Goal: Transaction & Acquisition: Purchase product/service

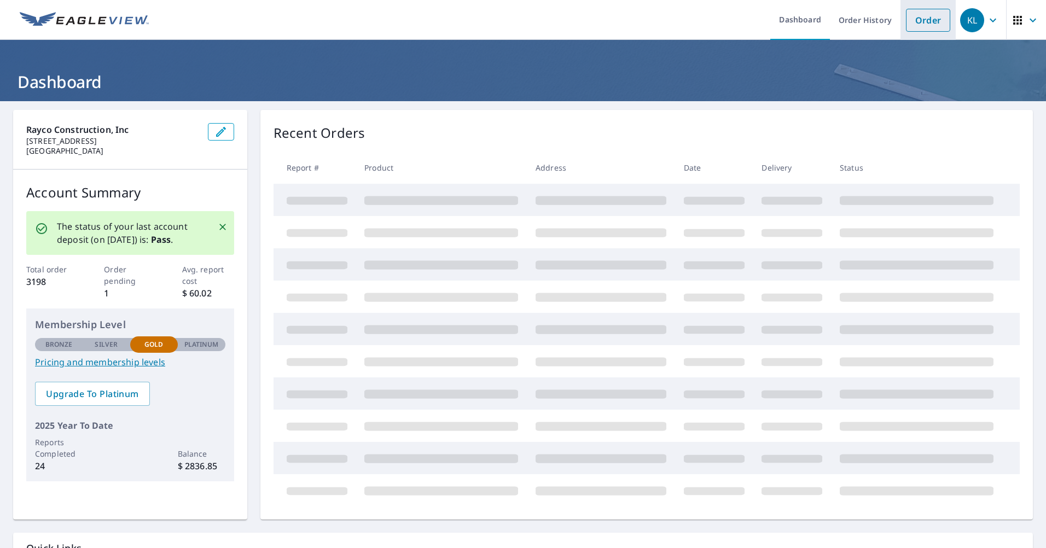
click at [920, 21] on link "Order" at bounding box center [928, 20] width 44 height 23
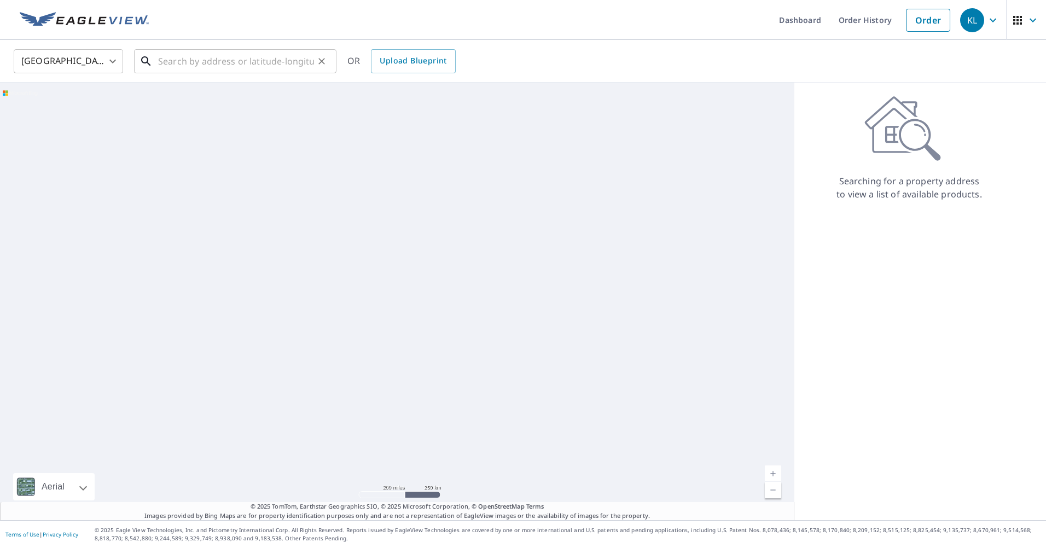
click at [281, 65] on input "text" at bounding box center [236, 61] width 156 height 31
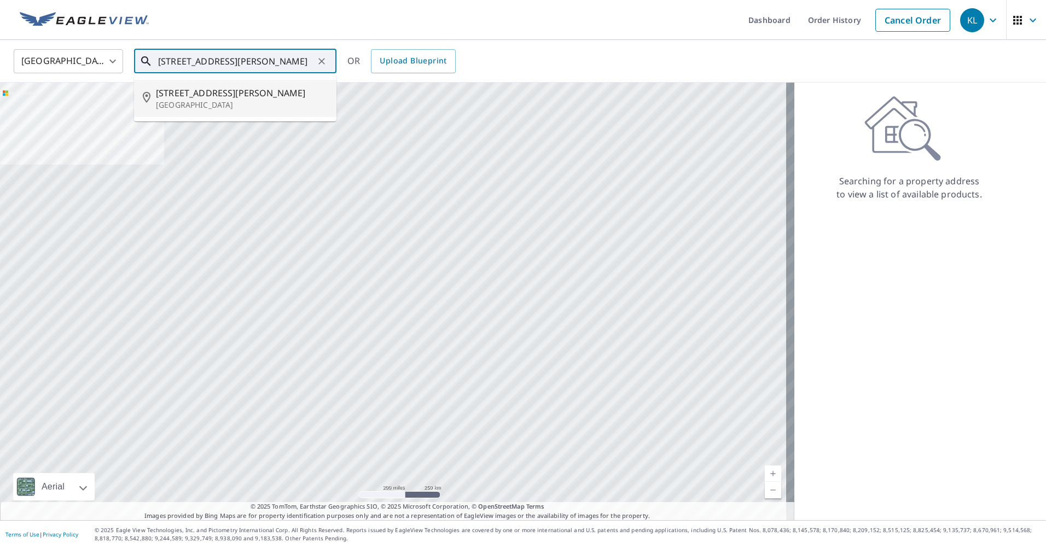
click at [206, 91] on span "[STREET_ADDRESS][PERSON_NAME]" at bounding box center [242, 92] width 172 height 13
type input "[STREET_ADDRESS][PERSON_NAME]"
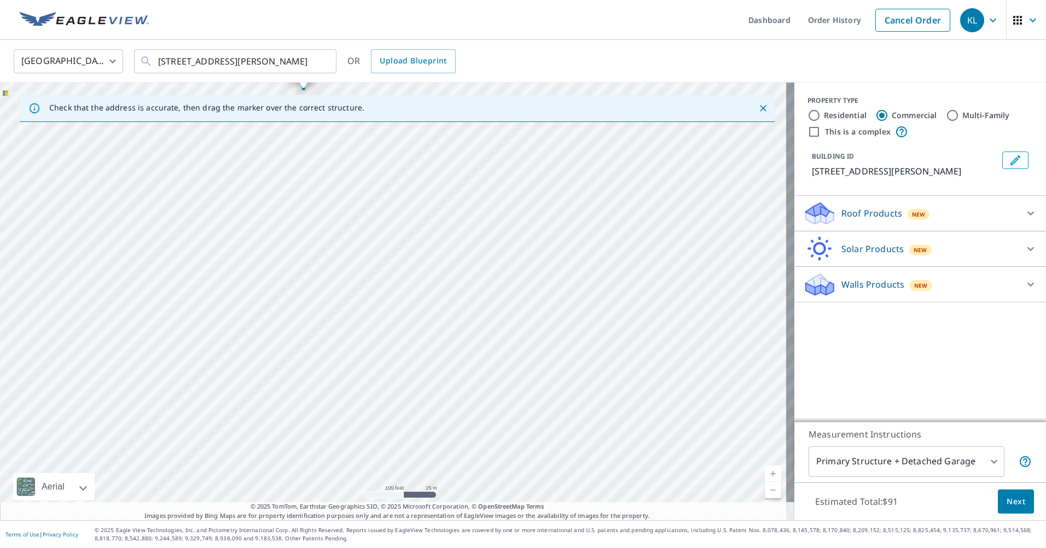
drag, startPoint x: 528, startPoint y: 352, endPoint x: 477, endPoint y: 8, distance: 348.3
click at [477, 8] on div "Dashboard Order History Cancel Order KL [GEOGRAPHIC_DATA] [GEOGRAPHIC_DATA] ​ […" at bounding box center [523, 274] width 1046 height 548
click at [386, 129] on div "[STREET_ADDRESS][PERSON_NAME]" at bounding box center [397, 302] width 794 height 438
drag, startPoint x: 388, startPoint y: 384, endPoint x: 400, endPoint y: 355, distance: 31.6
click at [395, 365] on div "[STREET_ADDRESS][PERSON_NAME]" at bounding box center [397, 302] width 794 height 438
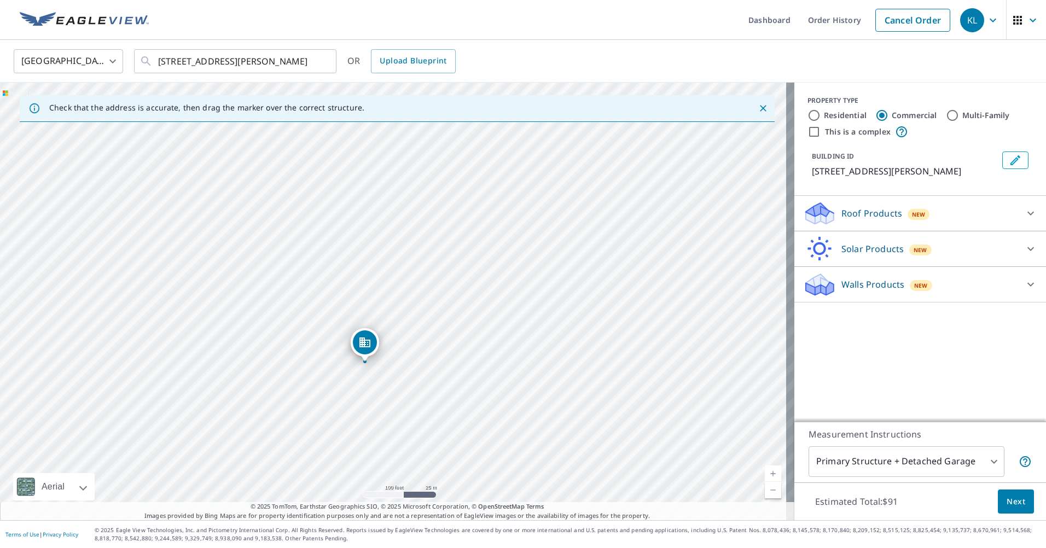
drag, startPoint x: 257, startPoint y: 198, endPoint x: 401, endPoint y: 491, distance: 327.0
click at [401, 491] on div "[STREET_ADDRESS][PERSON_NAME]" at bounding box center [397, 302] width 794 height 438
drag, startPoint x: 334, startPoint y: 279, endPoint x: 370, endPoint y: 256, distance: 42.3
click at [377, 253] on div "[STREET_ADDRESS][PERSON_NAME]" at bounding box center [397, 302] width 794 height 438
drag, startPoint x: 365, startPoint y: 307, endPoint x: 367, endPoint y: 426, distance: 118.7
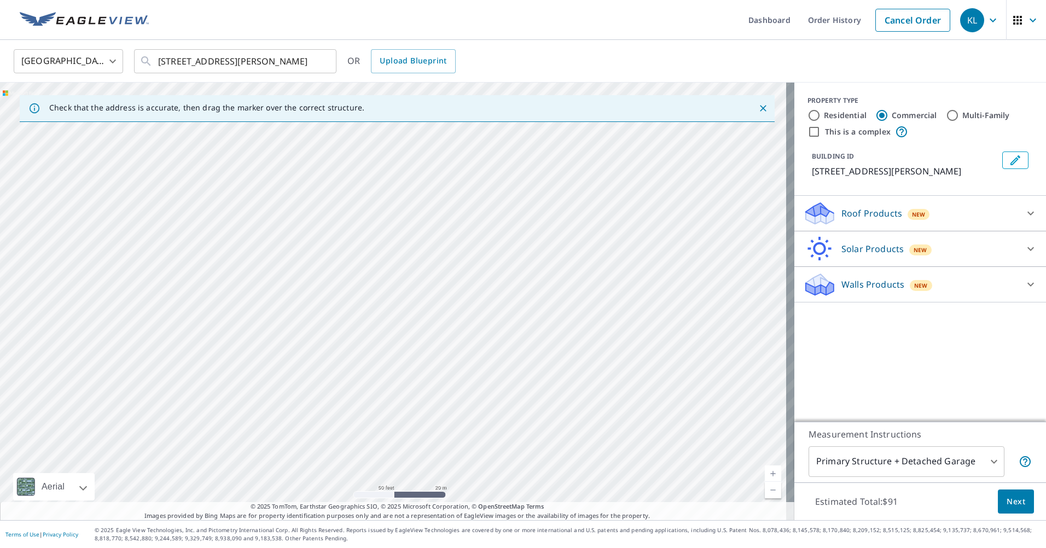
click at [367, 426] on div "[STREET_ADDRESS][PERSON_NAME]" at bounding box center [397, 302] width 794 height 438
drag, startPoint x: 382, startPoint y: 230, endPoint x: 359, endPoint y: 406, distance: 177.7
click at [359, 406] on div "[STREET_ADDRESS][PERSON_NAME]" at bounding box center [397, 302] width 794 height 438
drag, startPoint x: 395, startPoint y: 355, endPoint x: 376, endPoint y: 205, distance: 152.2
click at [376, 205] on div "[STREET_ADDRESS][PERSON_NAME]" at bounding box center [397, 302] width 794 height 438
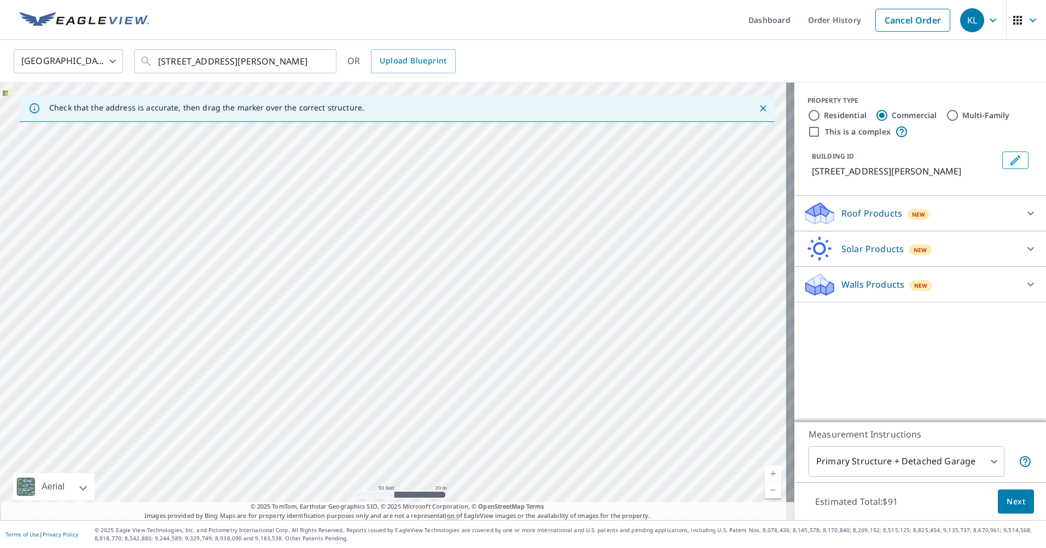
drag, startPoint x: 387, startPoint y: 310, endPoint x: 401, endPoint y: 428, distance: 119.5
click at [400, 430] on div "[STREET_ADDRESS][PERSON_NAME]" at bounding box center [397, 302] width 794 height 438
drag, startPoint x: 393, startPoint y: 335, endPoint x: 407, endPoint y: 196, distance: 139.6
click at [407, 196] on div "[STREET_ADDRESS][PERSON_NAME]" at bounding box center [397, 302] width 794 height 438
drag, startPoint x: 375, startPoint y: 183, endPoint x: 387, endPoint y: 338, distance: 155.8
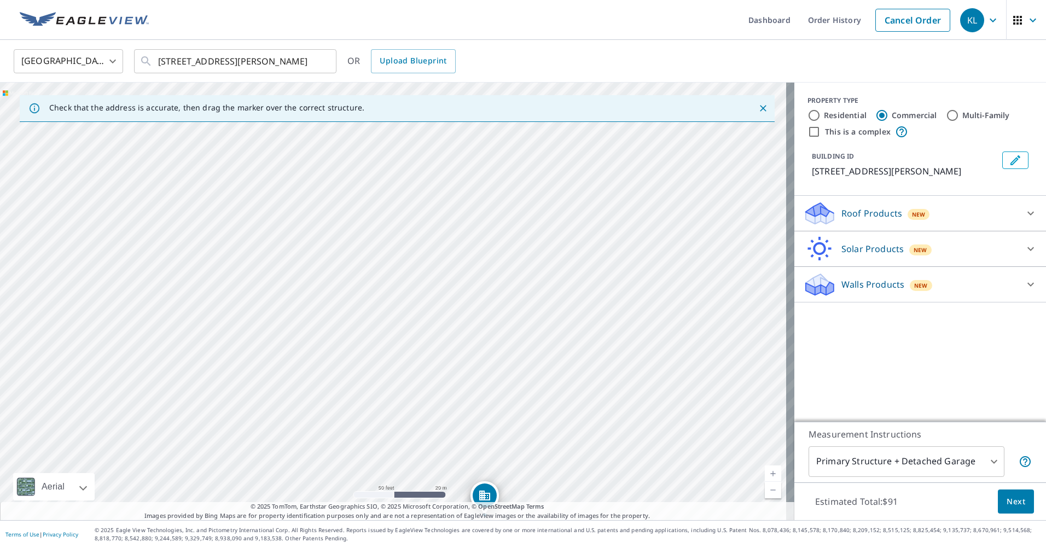
click at [387, 338] on div "[STREET_ADDRESS][PERSON_NAME]" at bounding box center [397, 302] width 794 height 438
drag, startPoint x: 412, startPoint y: 224, endPoint x: 412, endPoint y: 207, distance: 17.0
click at [412, 207] on div "[STREET_ADDRESS][PERSON_NAME]" at bounding box center [397, 302] width 794 height 438
drag, startPoint x: 497, startPoint y: 389, endPoint x: 506, endPoint y: 248, distance: 141.4
click at [508, 246] on div "[STREET_ADDRESS][PERSON_NAME]" at bounding box center [397, 302] width 794 height 438
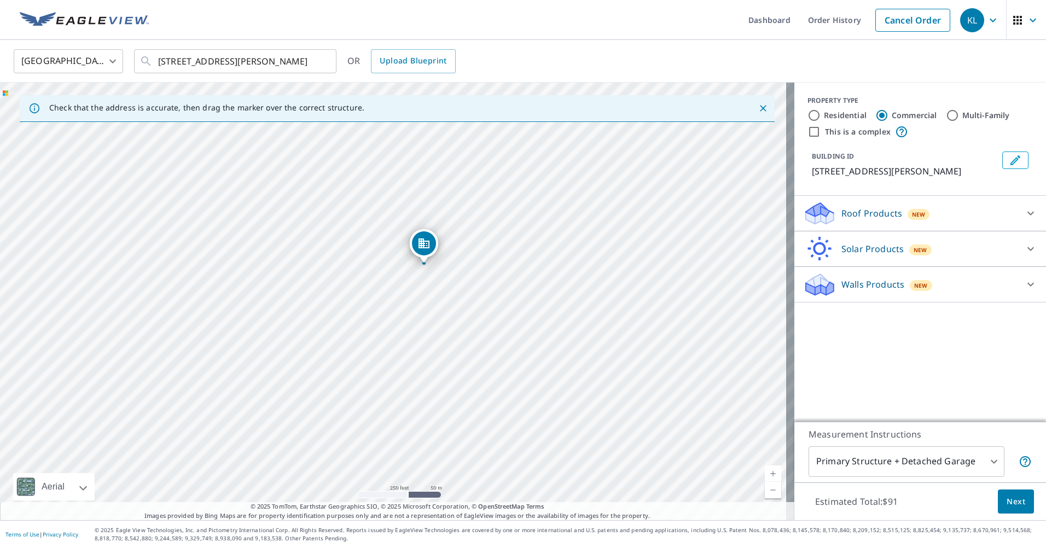
drag, startPoint x: 650, startPoint y: 234, endPoint x: 566, endPoint y: 314, distance: 116.4
click at [566, 314] on div "[STREET_ADDRESS][PERSON_NAME]" at bounding box center [397, 302] width 794 height 438
drag, startPoint x: 550, startPoint y: 366, endPoint x: 564, endPoint y: 277, distance: 90.7
click at [564, 277] on div "[STREET_ADDRESS][PERSON_NAME]" at bounding box center [397, 302] width 794 height 438
drag, startPoint x: 582, startPoint y: 280, endPoint x: 580, endPoint y: 313, distance: 32.9
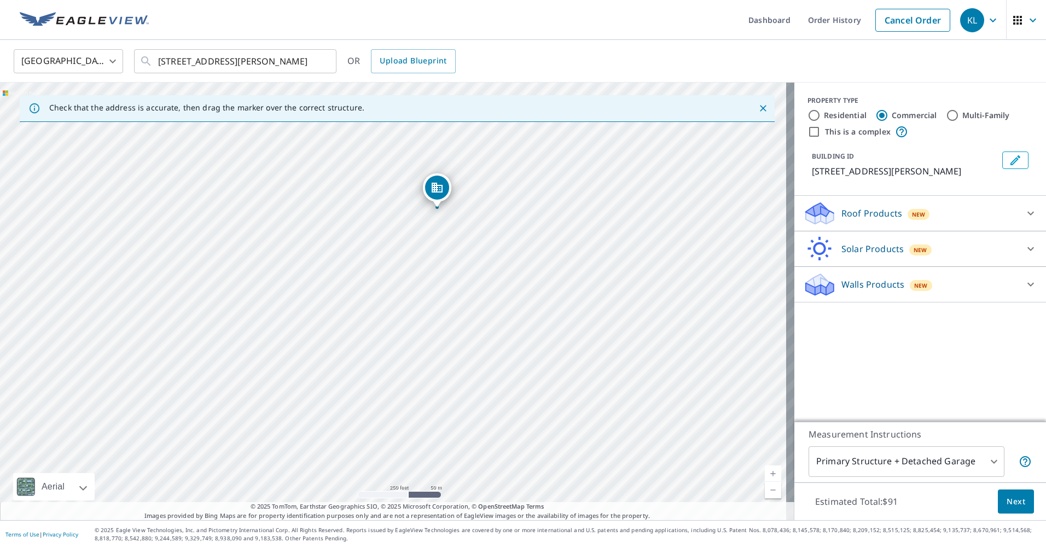
click at [580, 313] on div "[STREET_ADDRESS][PERSON_NAME]" at bounding box center [397, 302] width 794 height 438
click at [479, 329] on div "[STREET_ADDRESS][PERSON_NAME]" at bounding box center [397, 302] width 794 height 438
drag, startPoint x: 476, startPoint y: 174, endPoint x: 507, endPoint y: 254, distance: 86.0
click at [507, 254] on div "[STREET_ADDRESS][PERSON_NAME]" at bounding box center [397, 302] width 794 height 438
drag, startPoint x: 475, startPoint y: 313, endPoint x: 520, endPoint y: 255, distance: 73.6
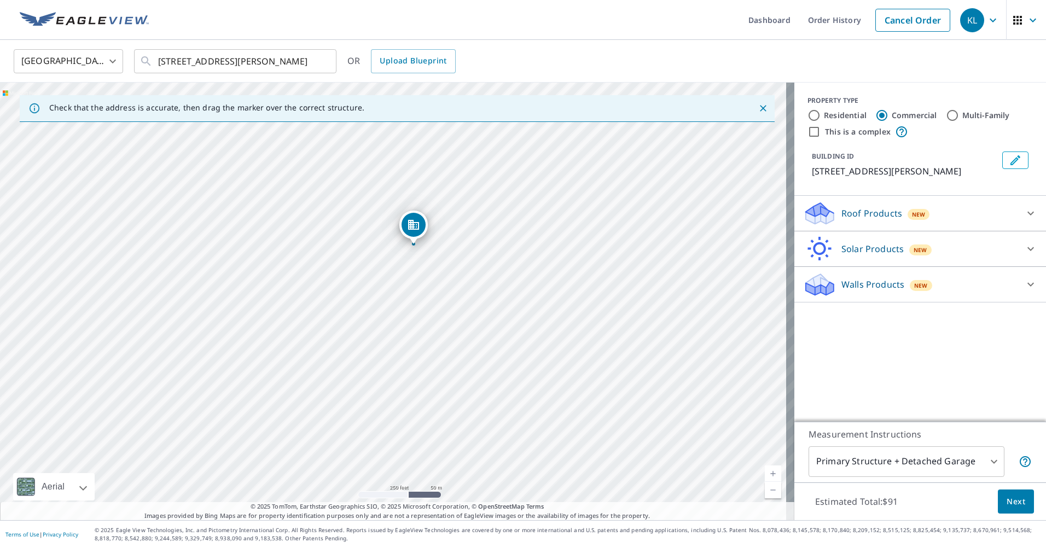
click at [520, 255] on div "[STREET_ADDRESS][PERSON_NAME]" at bounding box center [397, 302] width 794 height 438
drag, startPoint x: 481, startPoint y: 213, endPoint x: 393, endPoint y: 137, distance: 116.7
click at [393, 137] on div "[STREET_ADDRESS][PERSON_NAME]" at bounding box center [397, 302] width 794 height 438
drag, startPoint x: 487, startPoint y: 353, endPoint x: 482, endPoint y: 260, distance: 93.1
click at [482, 260] on div "[STREET_ADDRESS][PERSON_NAME]" at bounding box center [397, 302] width 794 height 438
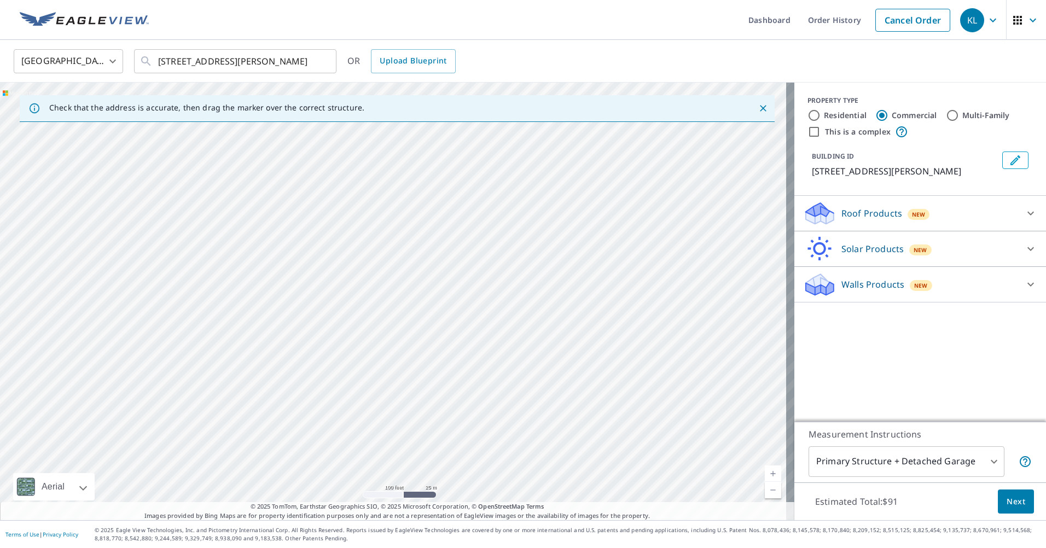
click at [529, 243] on div "[STREET_ADDRESS][PERSON_NAME]" at bounding box center [397, 302] width 794 height 438
drag, startPoint x: 482, startPoint y: 348, endPoint x: 520, endPoint y: 290, distance: 68.9
click at [476, 292] on div "[STREET_ADDRESS][PERSON_NAME]" at bounding box center [397, 302] width 794 height 438
click at [588, 298] on div "[STREET_ADDRESS][PERSON_NAME]" at bounding box center [397, 302] width 794 height 438
click at [617, 347] on div "[STREET_ADDRESS][PERSON_NAME]" at bounding box center [397, 302] width 794 height 438
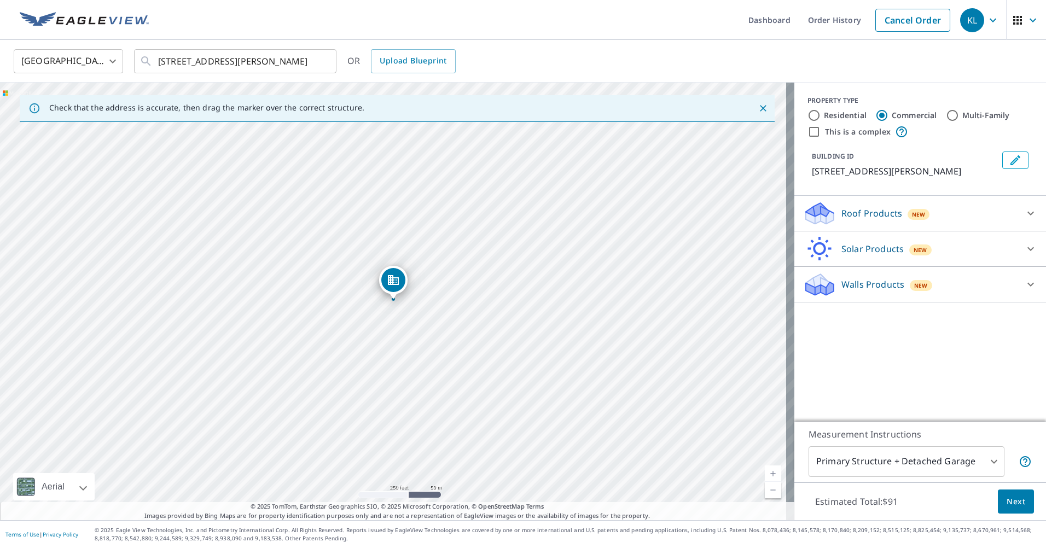
click at [617, 347] on div "[STREET_ADDRESS][PERSON_NAME]" at bounding box center [397, 302] width 794 height 438
drag, startPoint x: 619, startPoint y: 369, endPoint x: 550, endPoint y: 355, distance: 70.2
click at [551, 357] on div "[STREET_ADDRESS][PERSON_NAME]" at bounding box center [397, 302] width 794 height 438
drag, startPoint x: 455, startPoint y: 394, endPoint x: 462, endPoint y: 305, distance: 89.9
click at [462, 305] on div "[STREET_ADDRESS][PERSON_NAME]" at bounding box center [397, 302] width 794 height 438
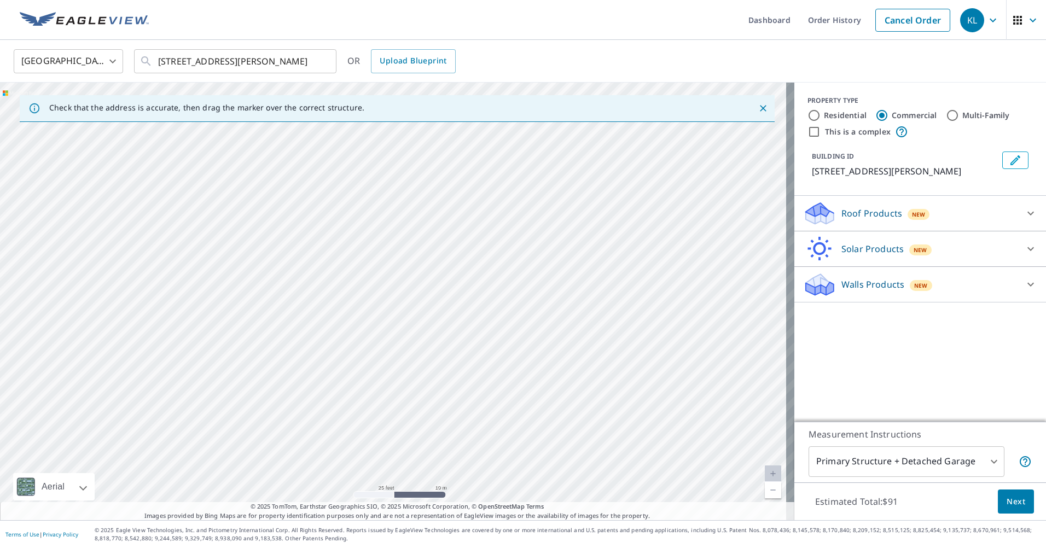
drag, startPoint x: 578, startPoint y: 195, endPoint x: 560, endPoint y: 150, distance: 47.6
click at [560, 150] on div "[STREET_ADDRESS][PERSON_NAME]" at bounding box center [397, 302] width 794 height 438
click at [662, 292] on div "[STREET_ADDRESS][PERSON_NAME]" at bounding box center [397, 302] width 794 height 438
drag, startPoint x: 556, startPoint y: 166, endPoint x: 561, endPoint y: 81, distance: 84.4
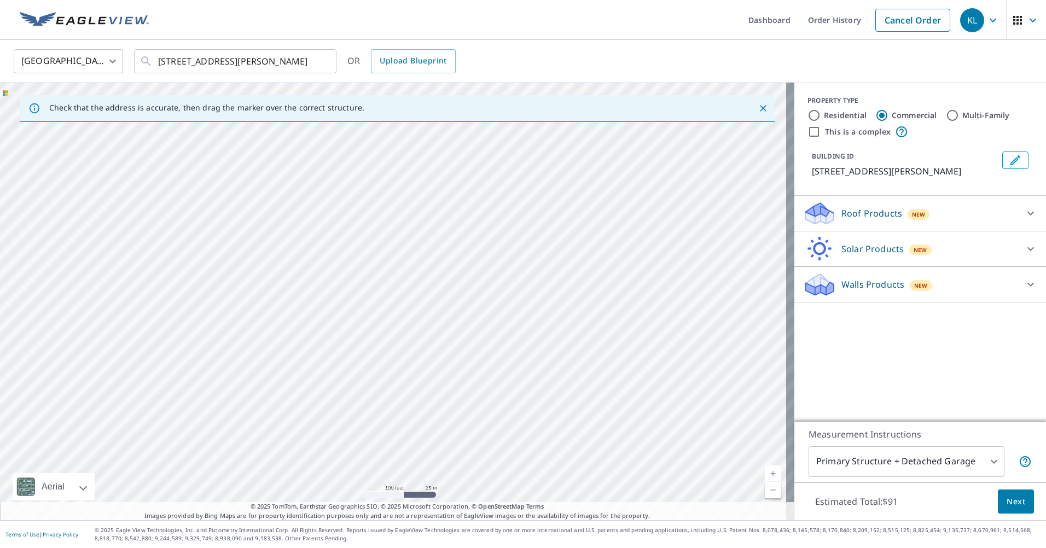
click at [567, 39] on div "Dashboard Order History Cancel Order KL [GEOGRAPHIC_DATA] [GEOGRAPHIC_DATA] ​ […" at bounding box center [523, 274] width 1046 height 548
click at [374, 193] on div "[STREET_ADDRESS][PERSON_NAME]" at bounding box center [397, 302] width 794 height 438
drag, startPoint x: 432, startPoint y: 197, endPoint x: 392, endPoint y: 337, distance: 145.7
click at [392, 337] on div "[STREET_ADDRESS][PERSON_NAME]" at bounding box center [397, 302] width 794 height 438
